Goal: Task Accomplishment & Management: Complete application form

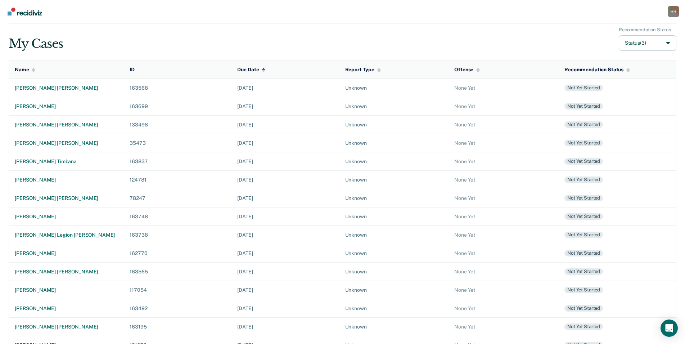
scroll to position [94, 0]
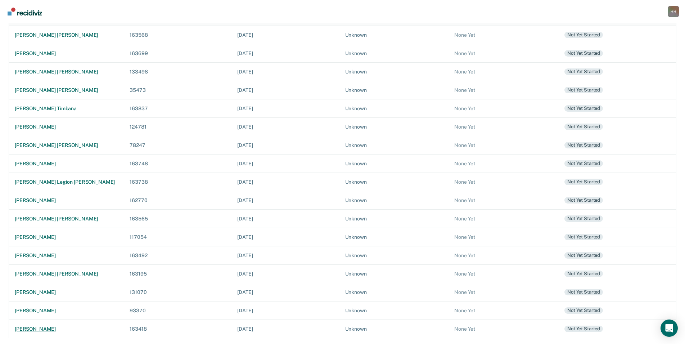
click at [48, 326] on div "[PERSON_NAME]" at bounding box center [66, 329] width 103 height 6
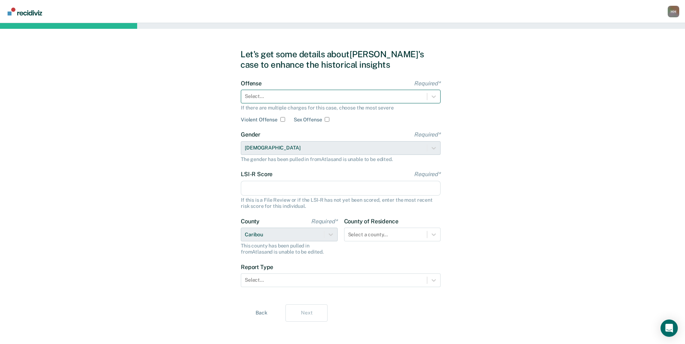
click at [333, 98] on div at bounding box center [334, 96] width 178 height 8
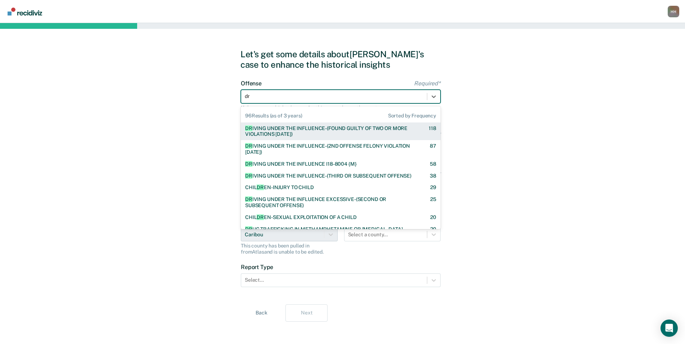
type input "dri"
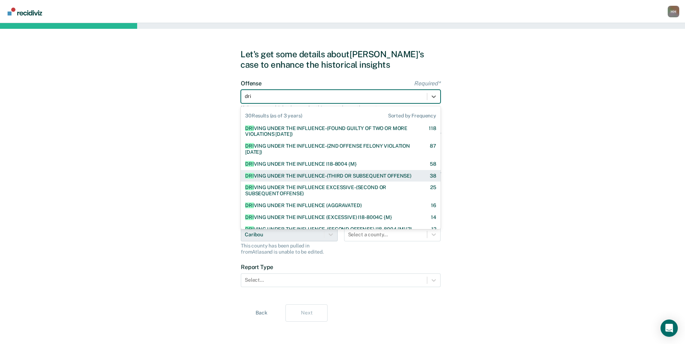
click at [326, 182] on div "DRI VING UNDER THE INFLUENCE-(THIRD OR SUBSEQUENT OFFENSE) 38" at bounding box center [341, 176] width 200 height 12
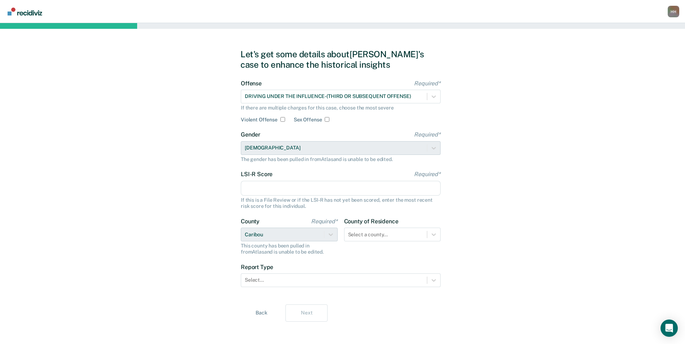
click at [302, 185] on input "LSI-R Score Required*" at bounding box center [341, 188] width 200 height 15
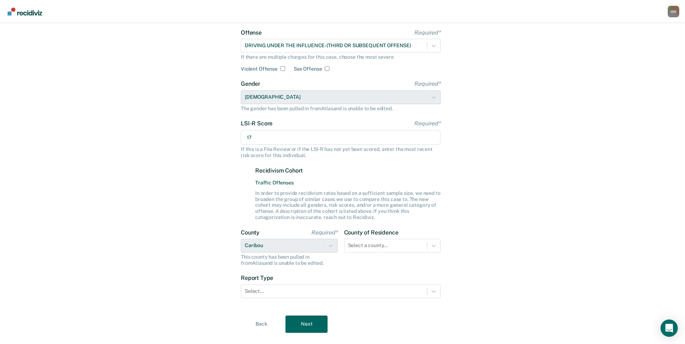
scroll to position [65, 0]
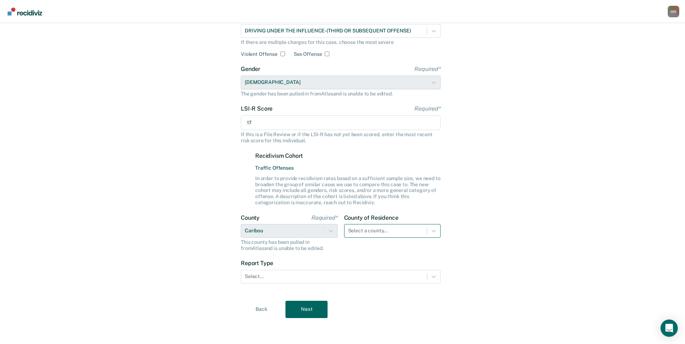
type input "17"
click at [374, 229] on div at bounding box center [386, 231] width 76 height 8
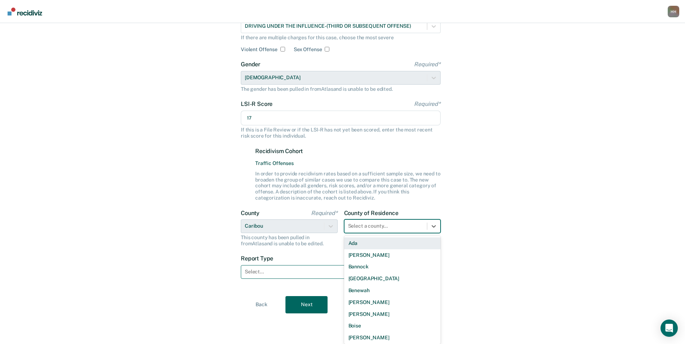
click at [262, 266] on div "Report Type Select..." at bounding box center [341, 266] width 200 height 23
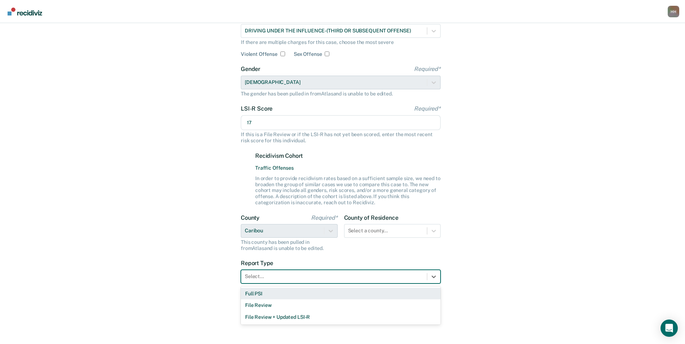
click at [265, 291] on div "Full PSI" at bounding box center [341, 293] width 200 height 12
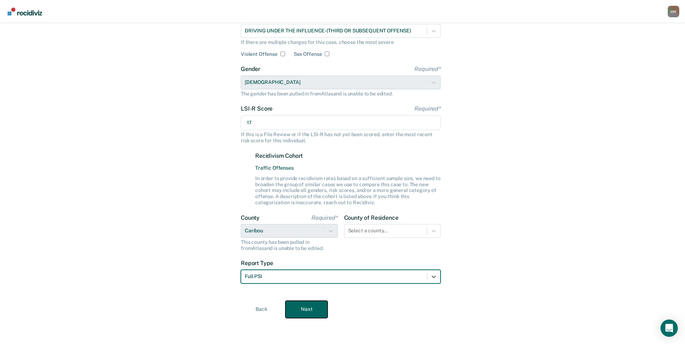
click at [316, 301] on button "Next" at bounding box center [306, 308] width 42 height 17
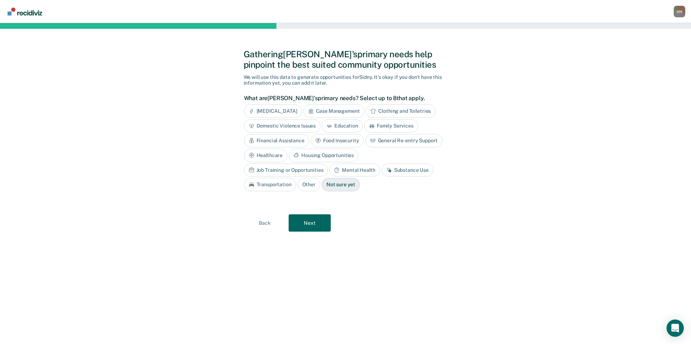
click at [381, 174] on div "Substance Use" at bounding box center [407, 169] width 52 height 13
click at [329, 174] on div "Mental Health" at bounding box center [354, 169] width 50 height 13
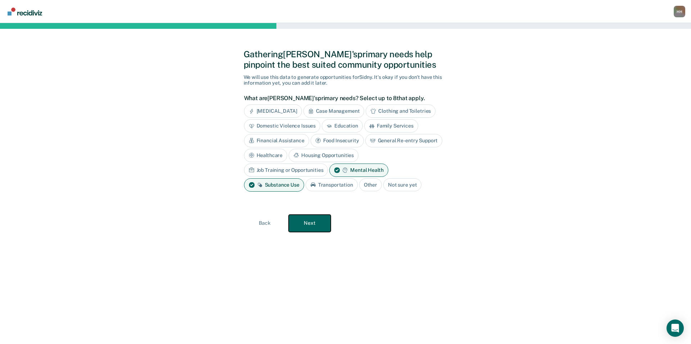
click at [324, 222] on button "Next" at bounding box center [310, 222] width 42 height 17
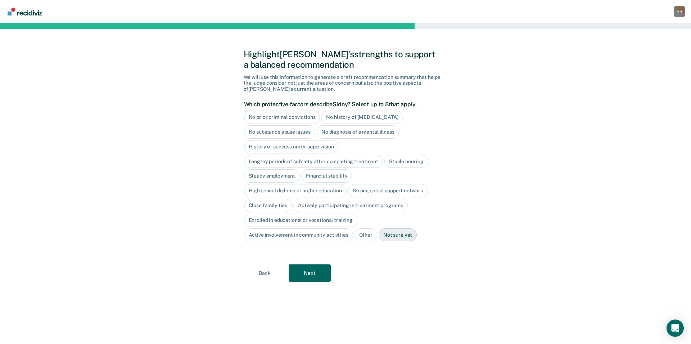
click at [345, 134] on div "No diagnosis of a mental illness" at bounding box center [358, 131] width 82 height 13
click at [276, 204] on div "Close family ties" at bounding box center [268, 205] width 48 height 13
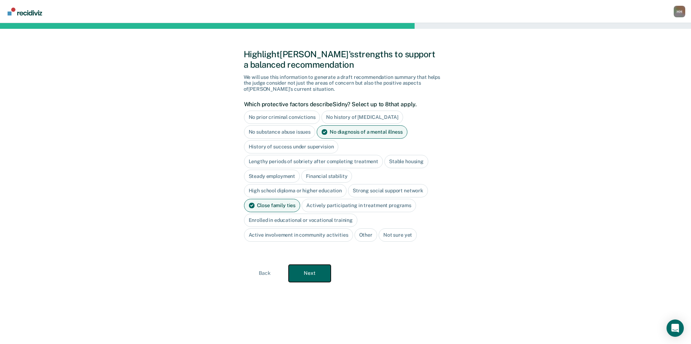
click at [304, 273] on button "Next" at bounding box center [310, 272] width 42 height 17
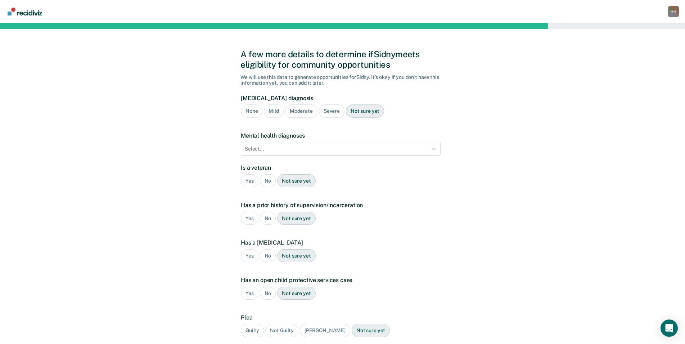
click at [277, 114] on div "Mild" at bounding box center [273, 110] width 19 height 13
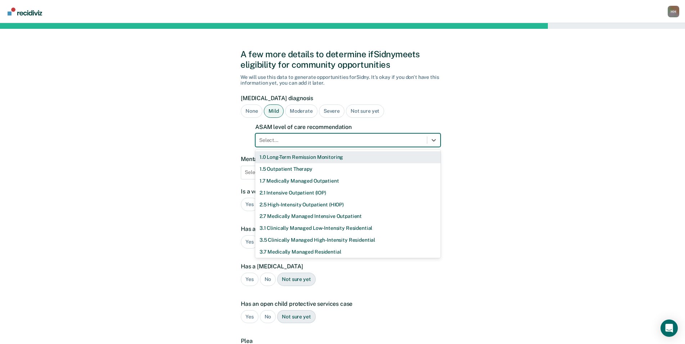
click at [291, 141] on div at bounding box center [341, 140] width 164 height 8
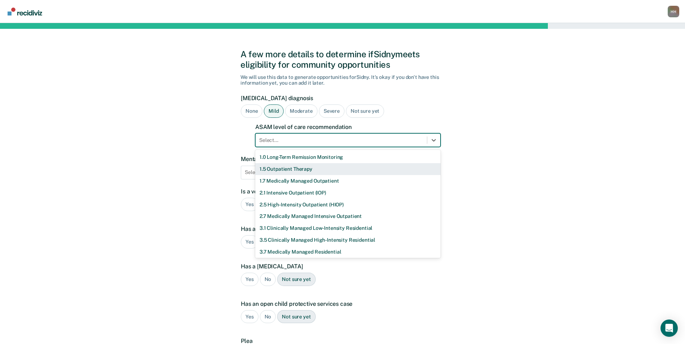
click at [294, 170] on div "1.5 Outpatient Therapy" at bounding box center [347, 169] width 185 height 12
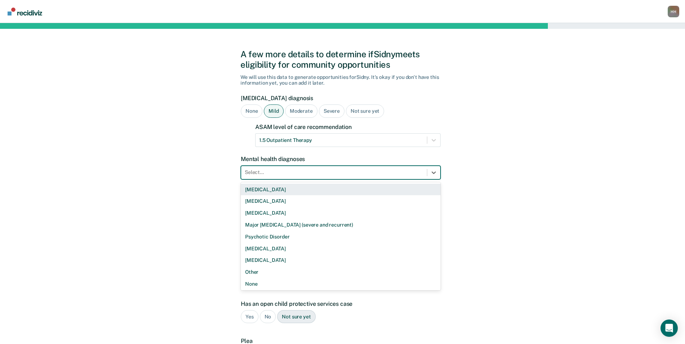
click at [294, 170] on div at bounding box center [334, 172] width 178 height 8
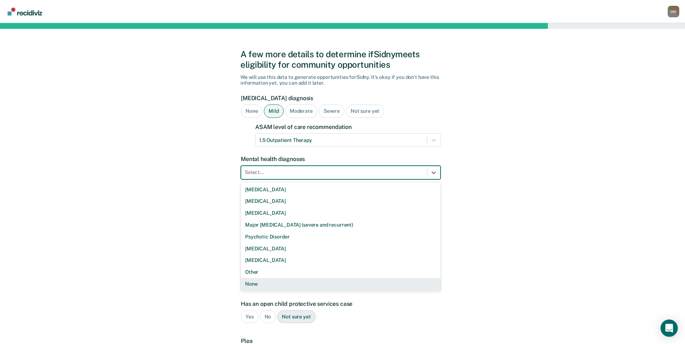
click at [273, 281] on div "None" at bounding box center [341, 284] width 200 height 12
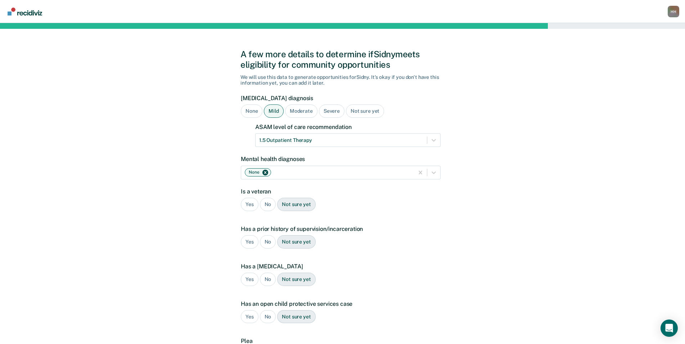
click at [266, 207] on div "No" at bounding box center [268, 203] width 16 height 13
click at [247, 240] on div "Yes" at bounding box center [250, 241] width 18 height 13
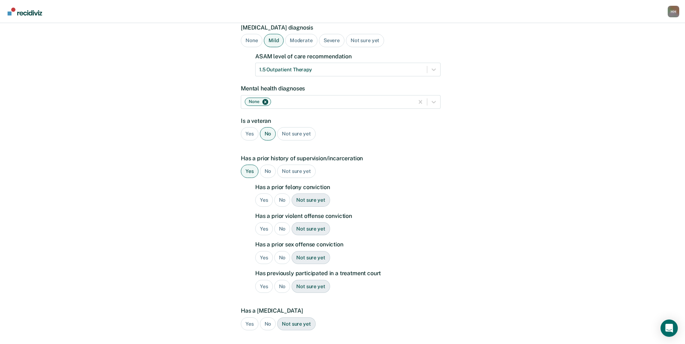
scroll to position [72, 0]
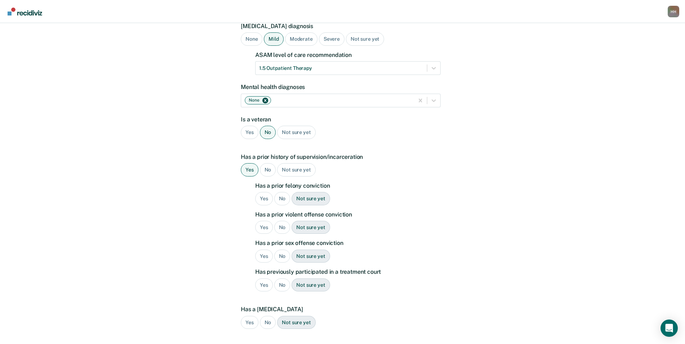
click at [281, 201] on div "No" at bounding box center [282, 198] width 16 height 13
click at [282, 233] on div "No" at bounding box center [282, 227] width 16 height 13
click at [283, 253] on div "No" at bounding box center [282, 255] width 16 height 13
click at [282, 281] on div "No" at bounding box center [282, 284] width 16 height 13
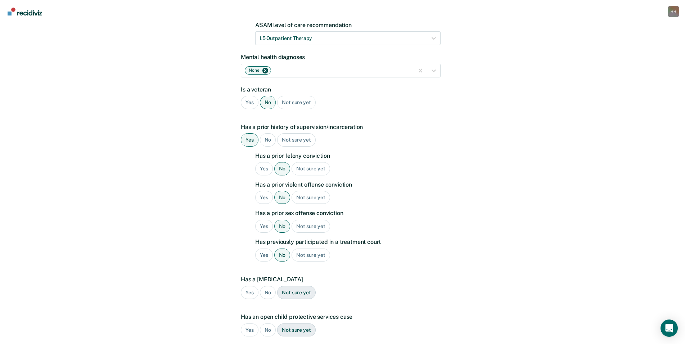
scroll to position [180, 0]
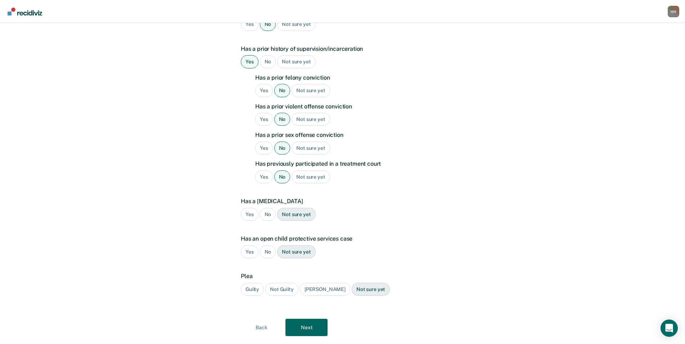
click at [268, 217] on div "No" at bounding box center [268, 214] width 16 height 13
click at [267, 250] on div "No" at bounding box center [268, 251] width 16 height 13
click at [257, 288] on div "Guilty" at bounding box center [252, 288] width 23 height 13
click at [326, 324] on button "Next" at bounding box center [306, 326] width 42 height 17
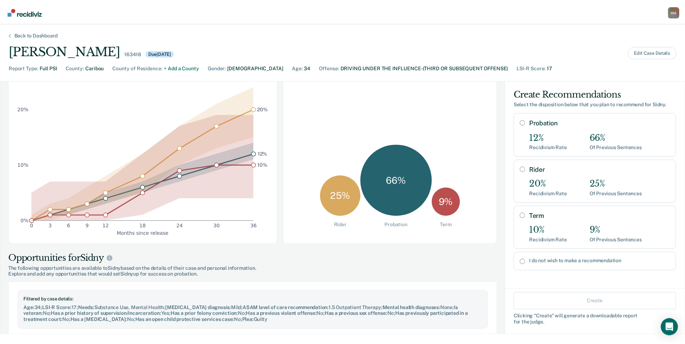
scroll to position [0, 0]
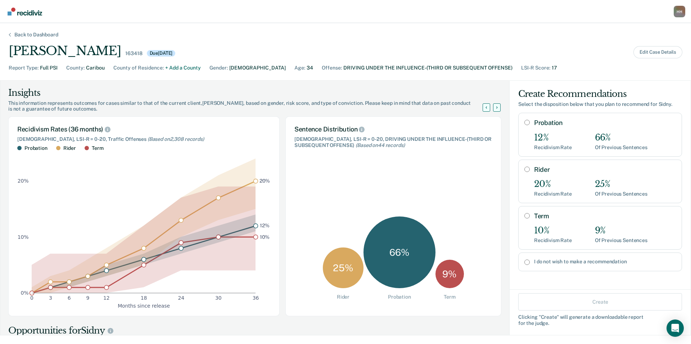
click at [522, 173] on div "Rider 20% Recidivism Rate 25% Of Previous Sentences" at bounding box center [600, 181] width 164 height 44
radio input "true"
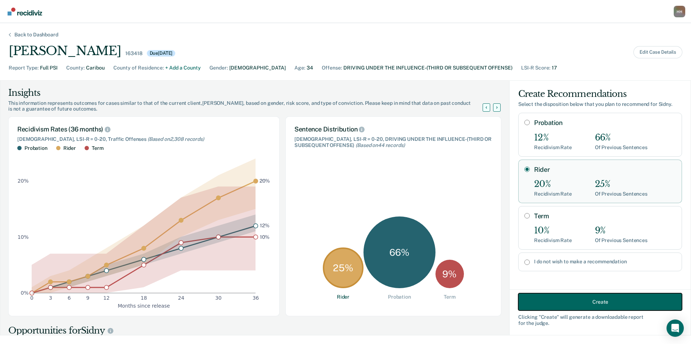
click at [584, 304] on button "Create" at bounding box center [600, 301] width 164 height 17
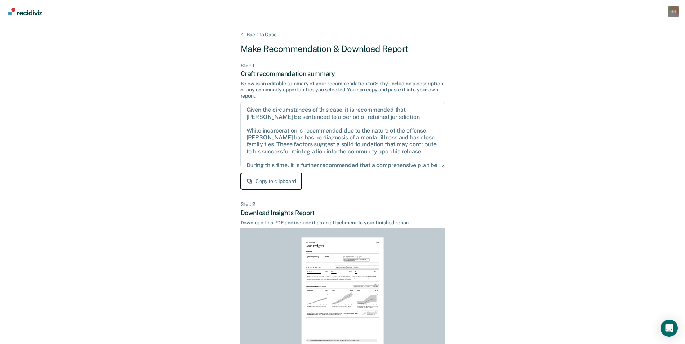
click at [285, 177] on button "Copy to clipboard" at bounding box center [271, 180] width 62 height 17
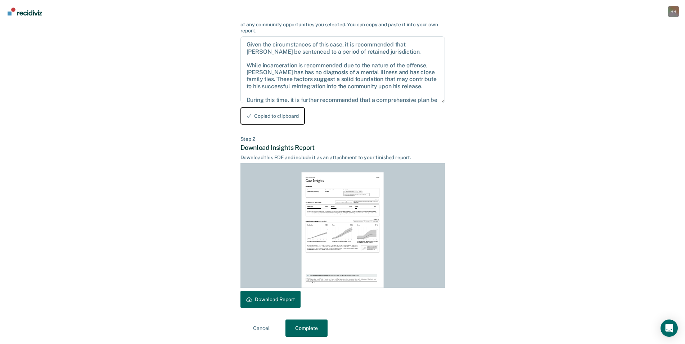
scroll to position [67, 0]
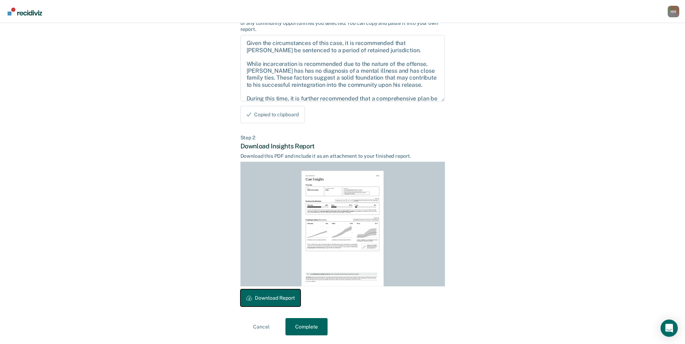
click at [273, 301] on button "Download Report" at bounding box center [270, 297] width 60 height 17
click at [307, 322] on button "Complete" at bounding box center [306, 326] width 42 height 17
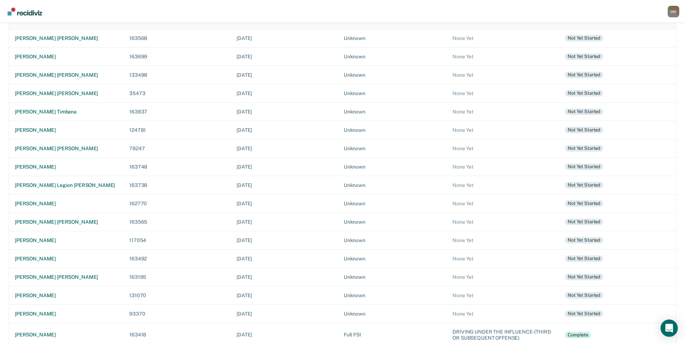
scroll to position [100, 0]
